Goal: Information Seeking & Learning: Learn about a topic

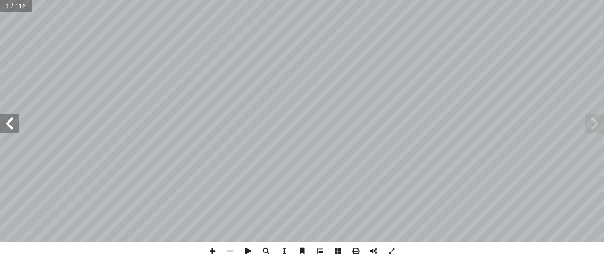
click at [13, 124] on span at bounding box center [9, 123] width 19 height 19
click at [13, 122] on span at bounding box center [9, 123] width 19 height 19
click at [14, 126] on span at bounding box center [9, 123] width 19 height 19
click at [8, 124] on span at bounding box center [9, 123] width 19 height 19
click at [5, 124] on span at bounding box center [9, 123] width 19 height 19
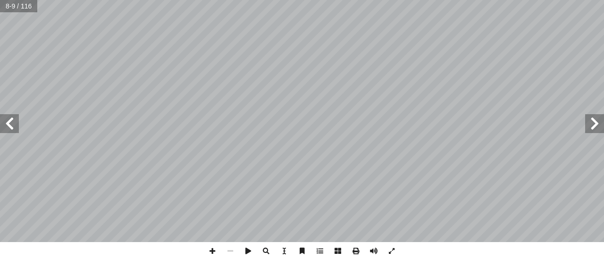
click at [9, 125] on span at bounding box center [9, 123] width 19 height 19
click at [7, 124] on span at bounding box center [9, 123] width 19 height 19
click at [6, 129] on span at bounding box center [9, 123] width 19 height 19
click at [11, 126] on span at bounding box center [9, 123] width 19 height 19
